Goal: Navigation & Orientation: Find specific page/section

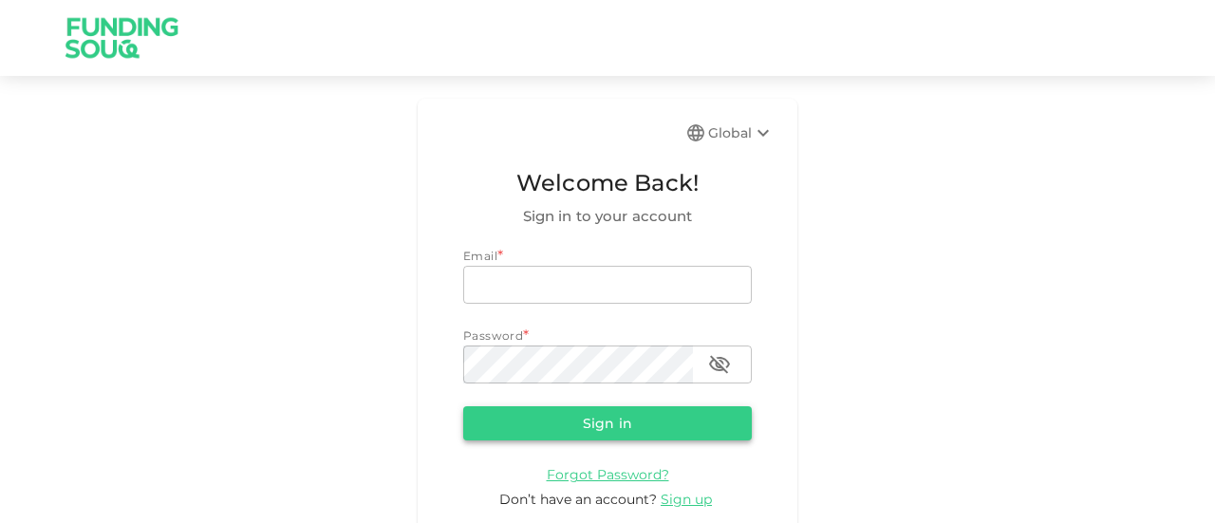
type input "[EMAIL_ADDRESS][DOMAIN_NAME]"
click at [602, 423] on button "Sign in" at bounding box center [607, 423] width 289 height 34
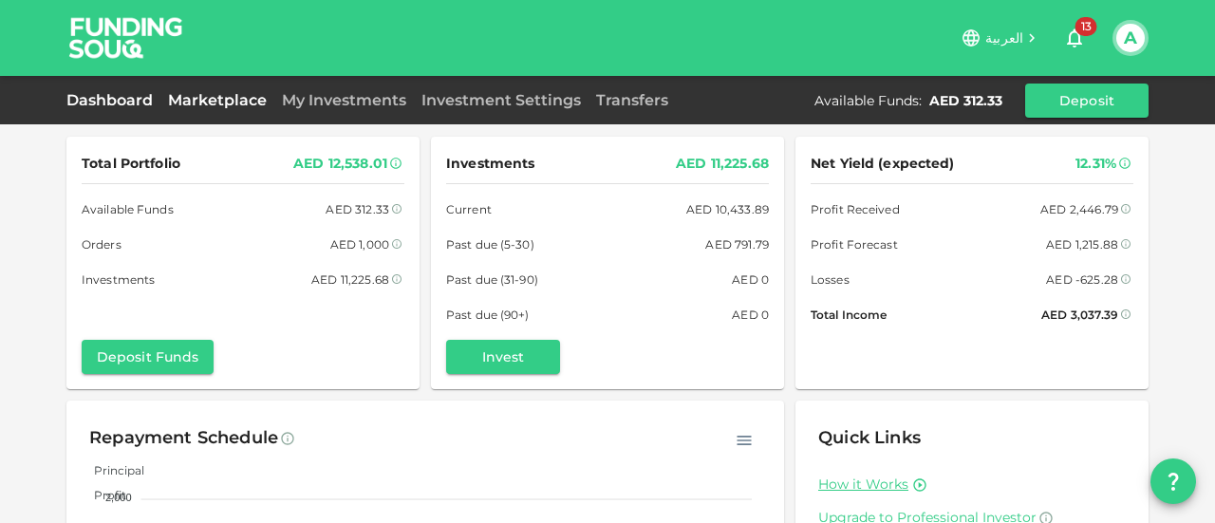
click at [229, 100] on link "Marketplace" at bounding box center [217, 100] width 114 height 18
